Goal: Use online tool/utility: Utilize a website feature to perform a specific function

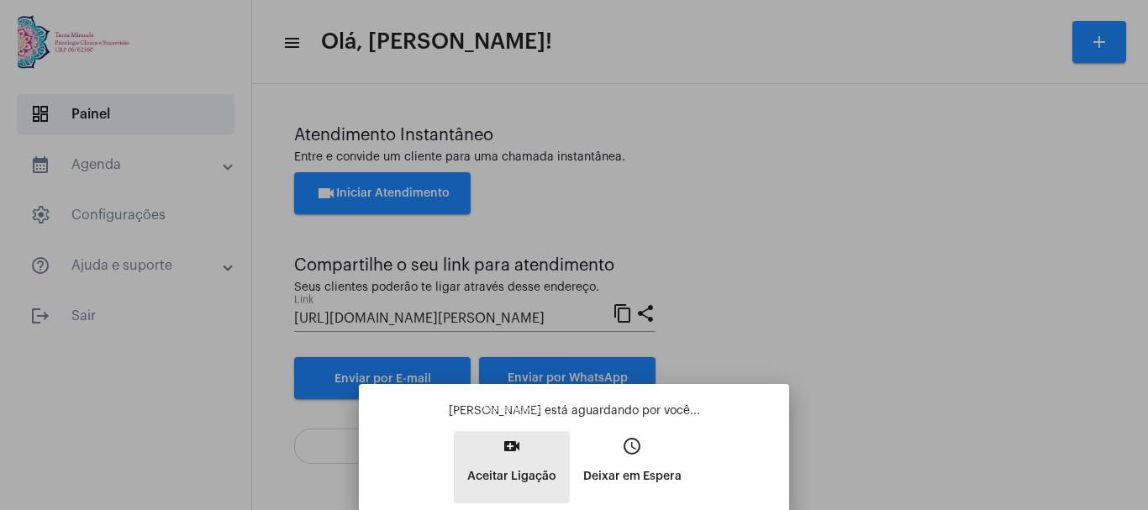
click at [514, 451] on mat-icon "video_call" at bounding box center [512, 446] width 20 height 20
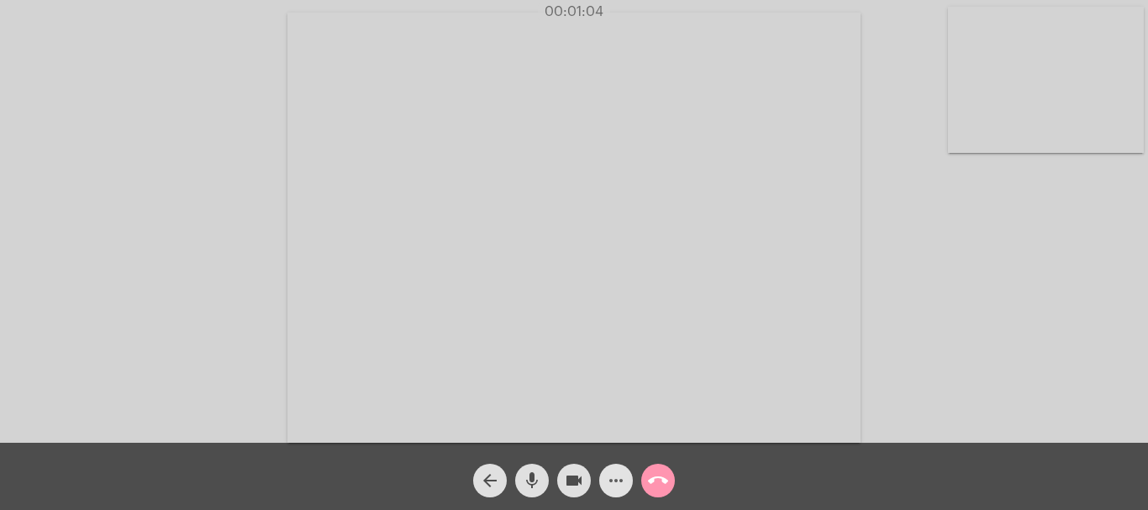
click at [617, 477] on mat-icon "more_horiz" at bounding box center [616, 481] width 20 height 20
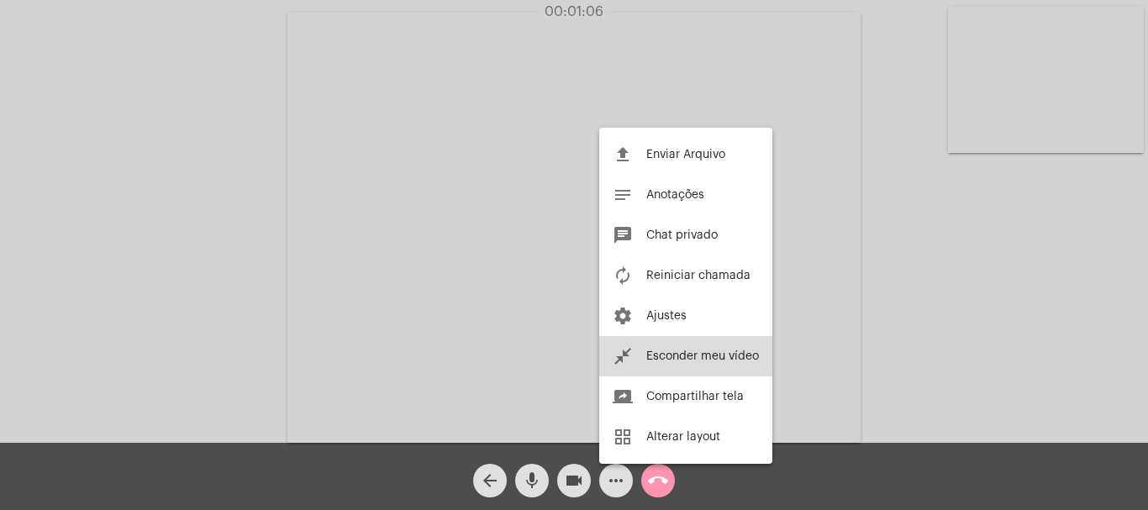
click at [673, 353] on span "Esconder meu vídeo" at bounding box center [702, 356] width 113 height 12
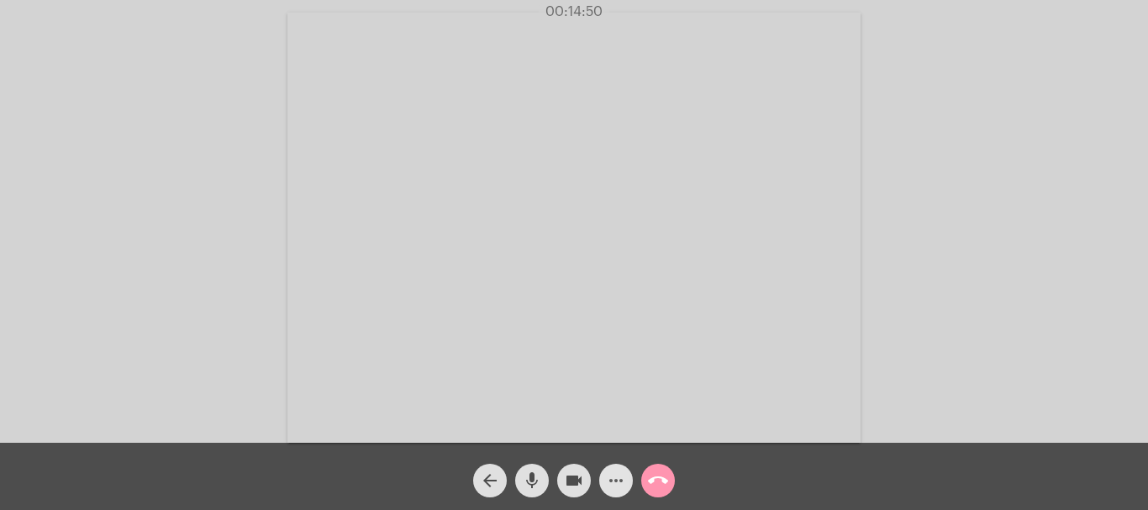
click at [614, 479] on mat-icon "more_horiz" at bounding box center [616, 481] width 20 height 20
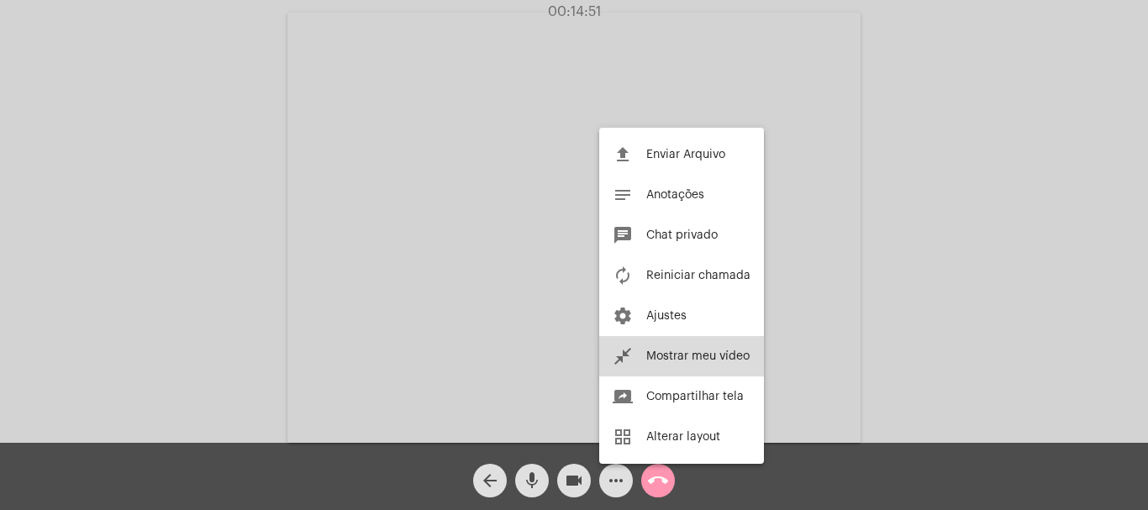
click at [712, 350] on button "close_fullscreen Mostrar meu vídeo" at bounding box center [681, 356] width 165 height 40
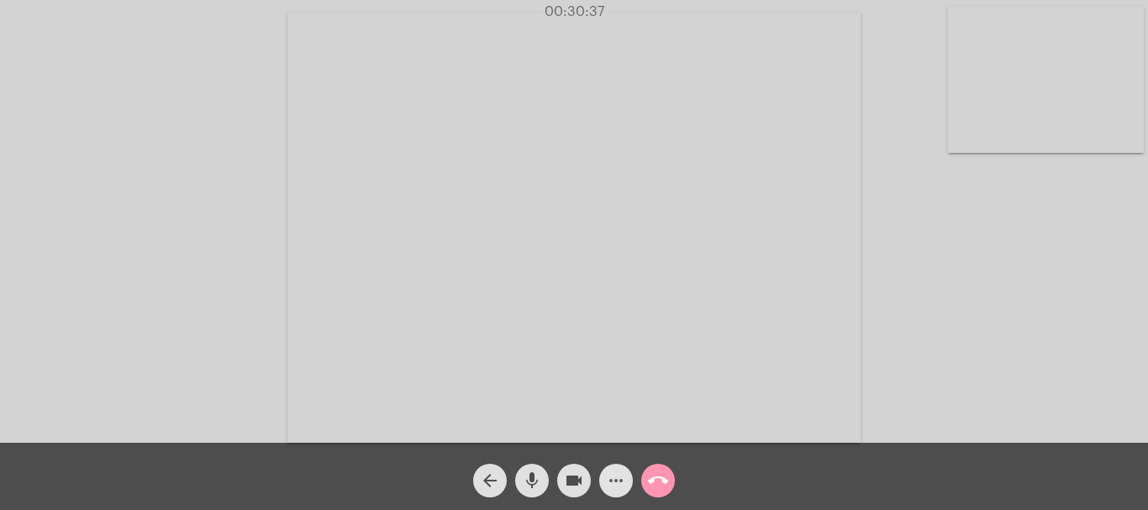
click at [602, 476] on button "more_horiz" at bounding box center [616, 481] width 34 height 34
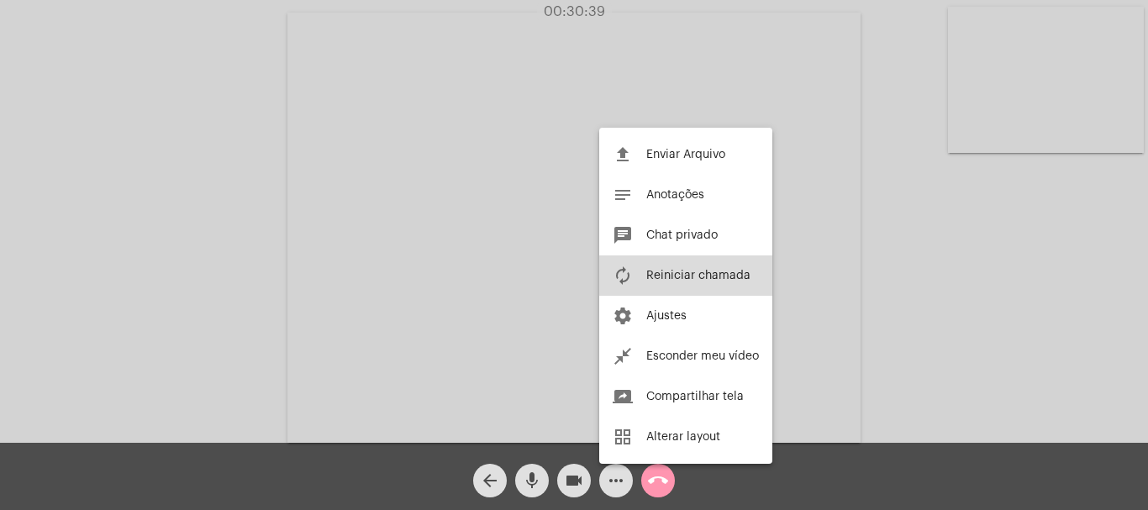
click at [702, 273] on span "Reiniciar chamada" at bounding box center [698, 276] width 104 height 12
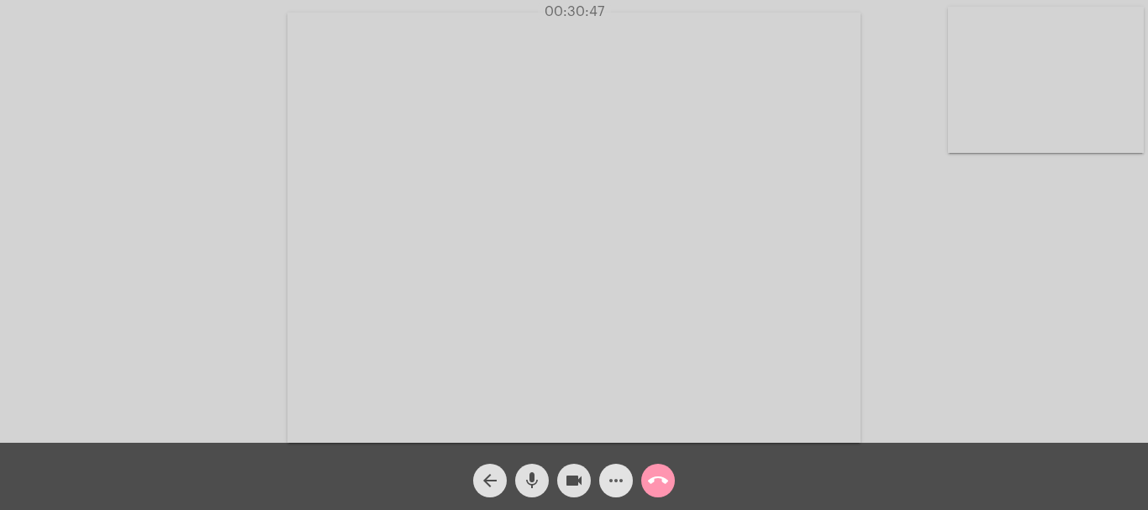
click at [615, 481] on mat-icon "more_horiz" at bounding box center [616, 481] width 20 height 20
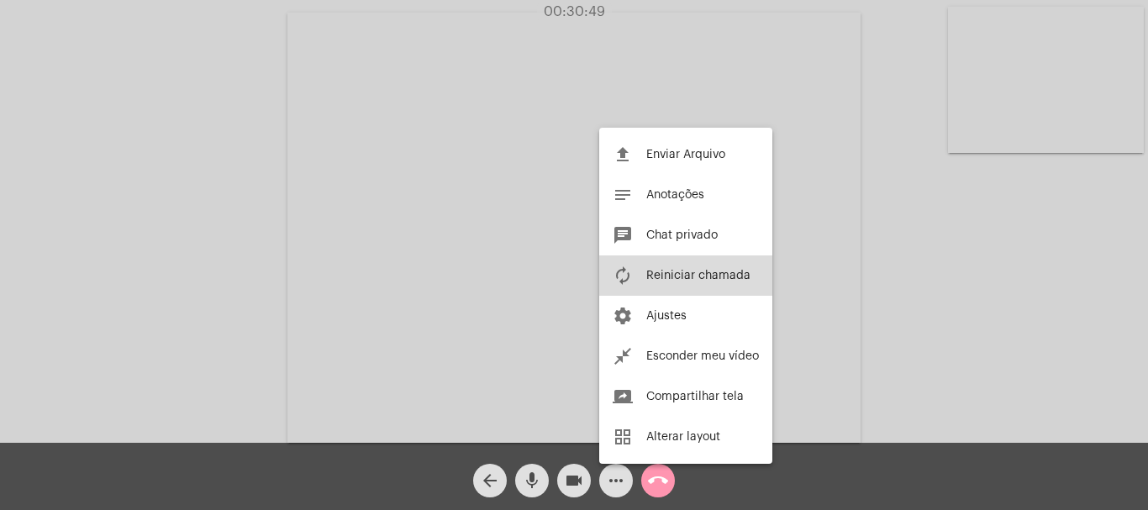
click at [681, 274] on span "Reiniciar chamada" at bounding box center [698, 276] width 104 height 12
